Goal: Go to known website: Access a specific website the user already knows

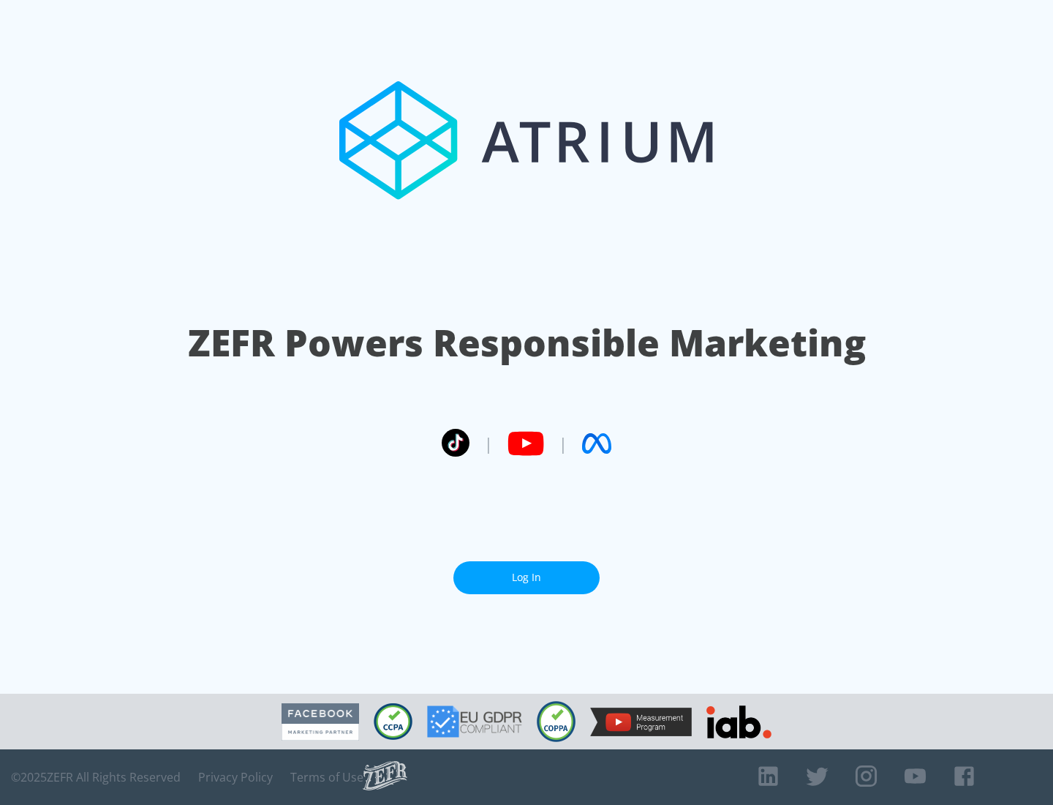
click at [527, 577] on link "Log In" at bounding box center [527, 577] width 146 height 33
